Goal: Navigation & Orientation: Find specific page/section

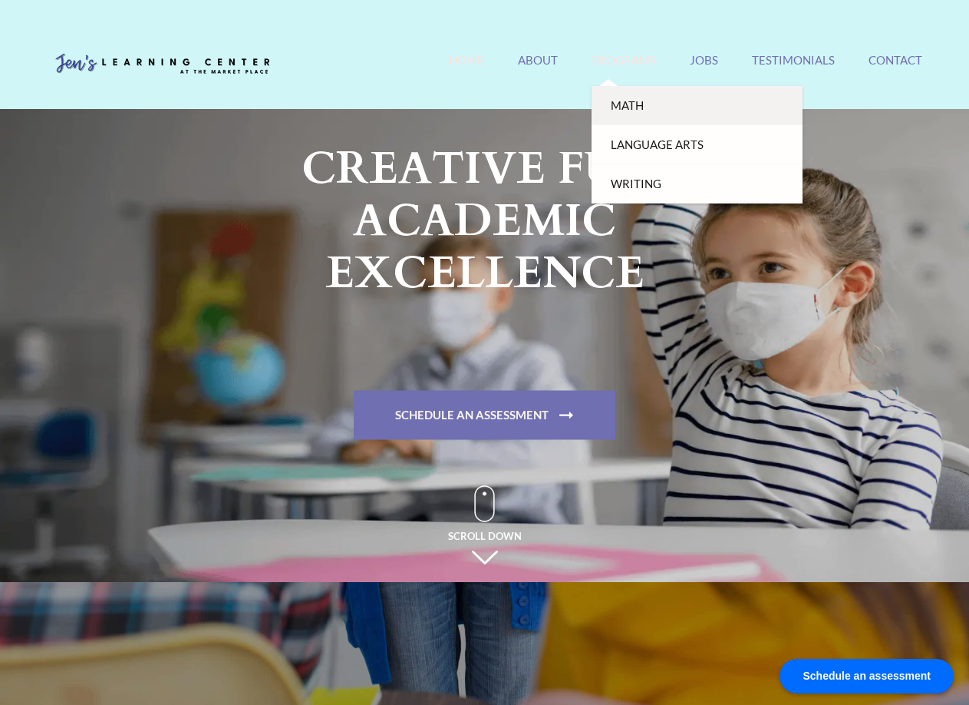
click at [637, 104] on link "Math" at bounding box center [697, 105] width 211 height 39
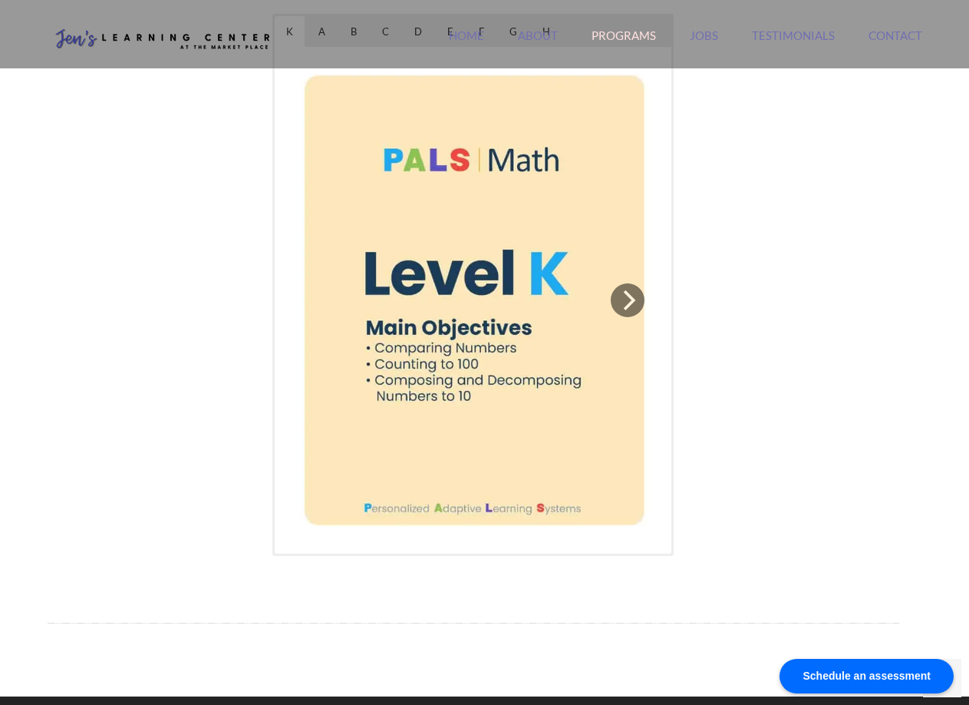
scroll to position [844, 0]
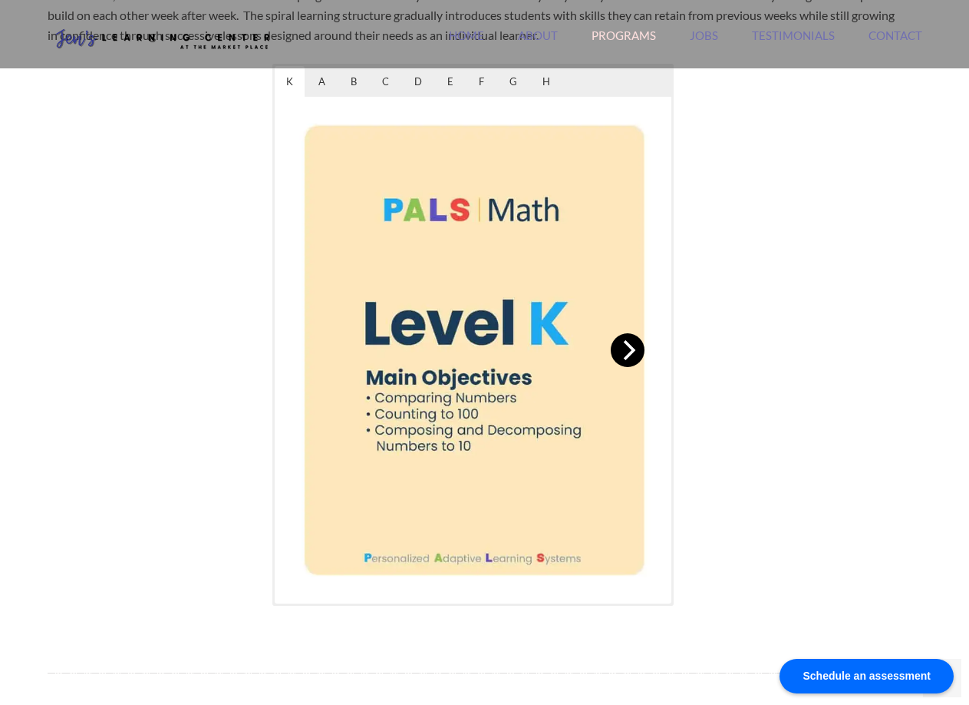
click at [640, 361] on button "Next" at bounding box center [628, 350] width 34 height 34
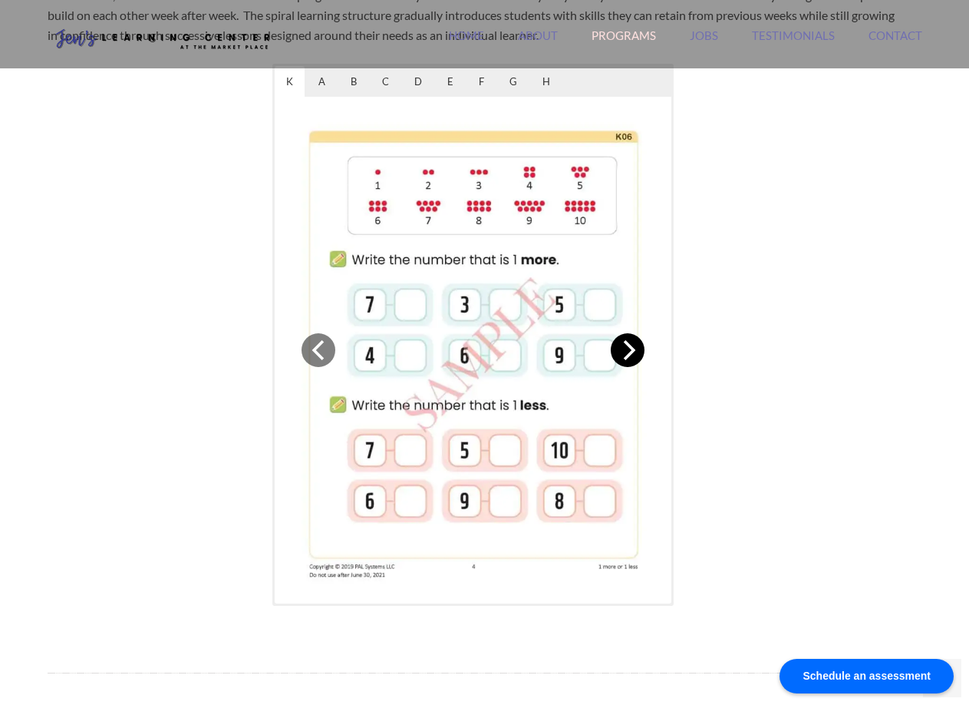
click at [640, 361] on button "Next" at bounding box center [628, 350] width 34 height 34
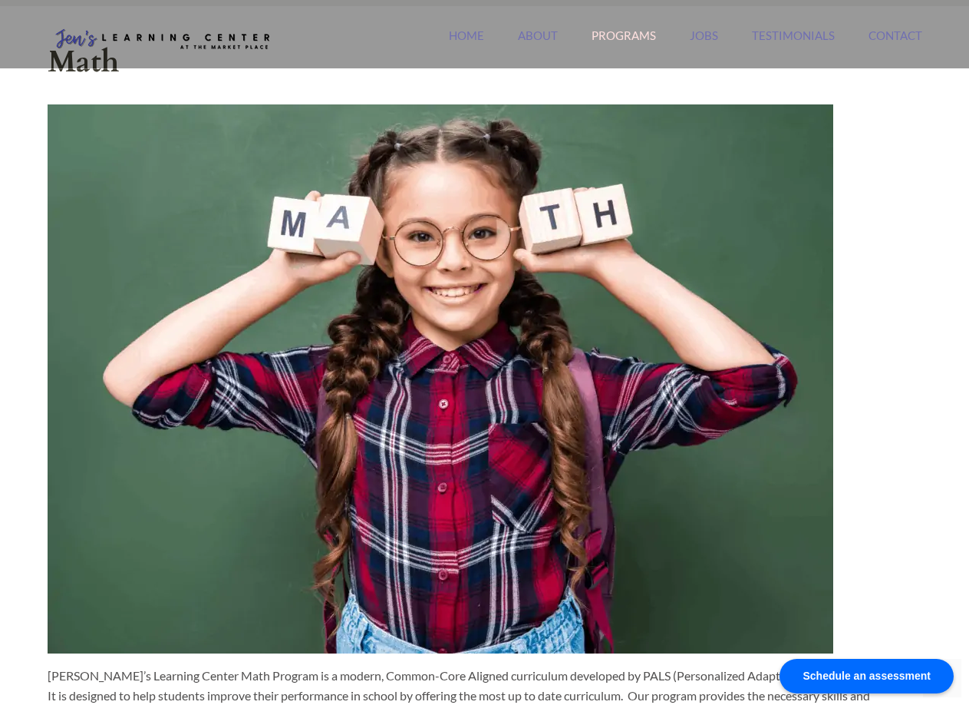
scroll to position [0, 0]
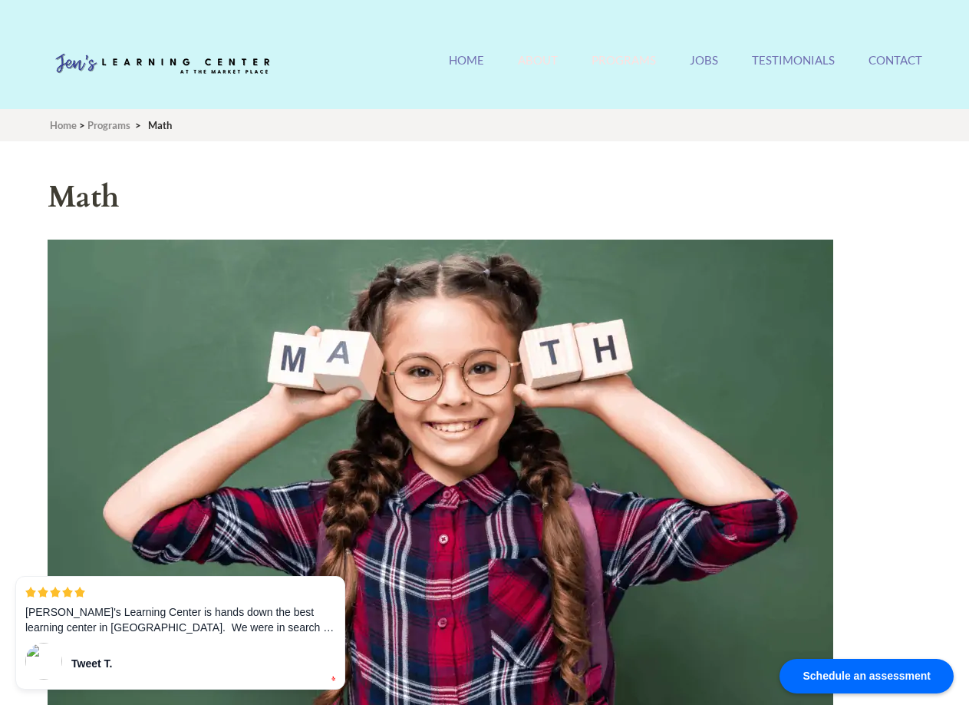
click at [548, 73] on link "About" at bounding box center [538, 69] width 40 height 33
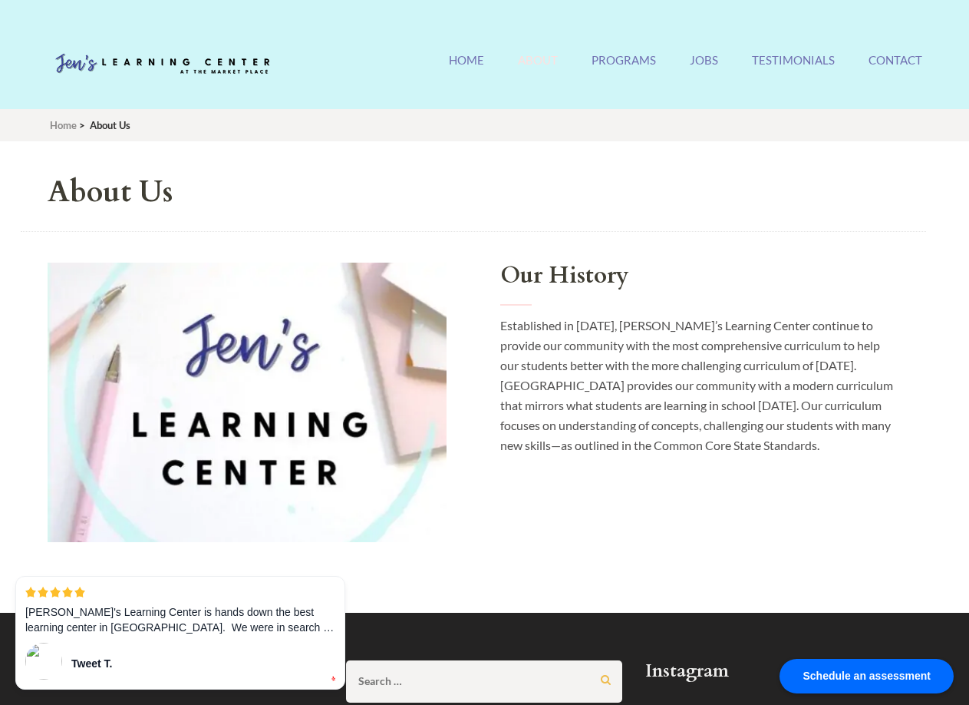
click at [724, 64] on ul "Home About Programs Math Language Arts Writing Jobs Testimonials Contact" at bounding box center [686, 69] width 474 height 33
click at [720, 64] on ul "Home About Programs Math Language Arts Writing Jobs Testimonials Contact" at bounding box center [686, 69] width 474 height 33
click at [711, 58] on link "Jobs" at bounding box center [704, 69] width 28 height 33
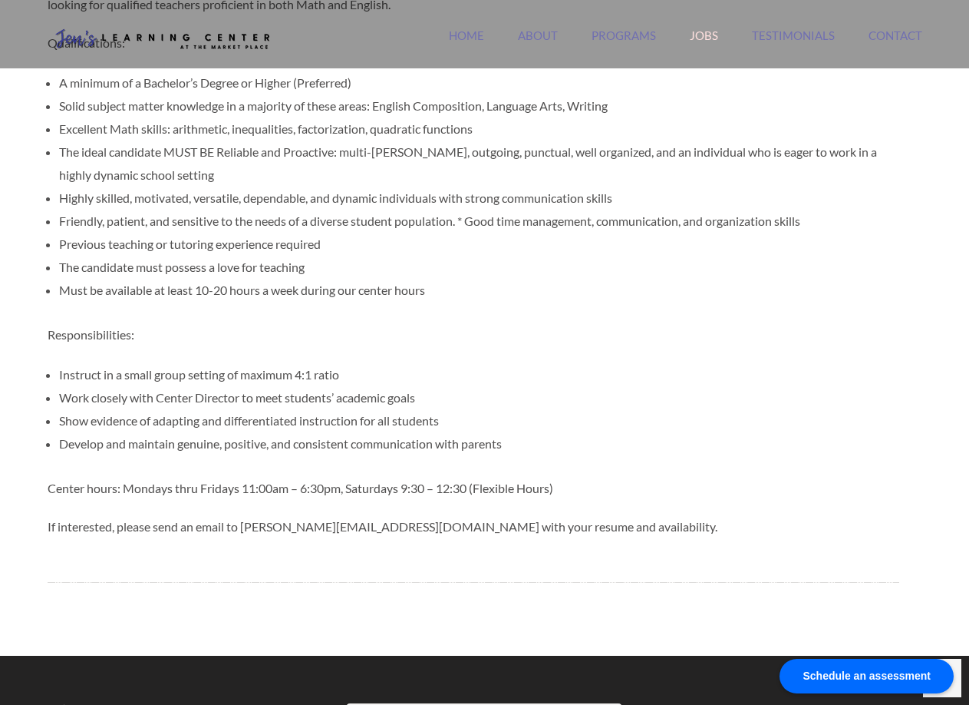
scroll to position [1075, 0]
